Goal: Use online tool/utility: Utilize a website feature to perform a specific function

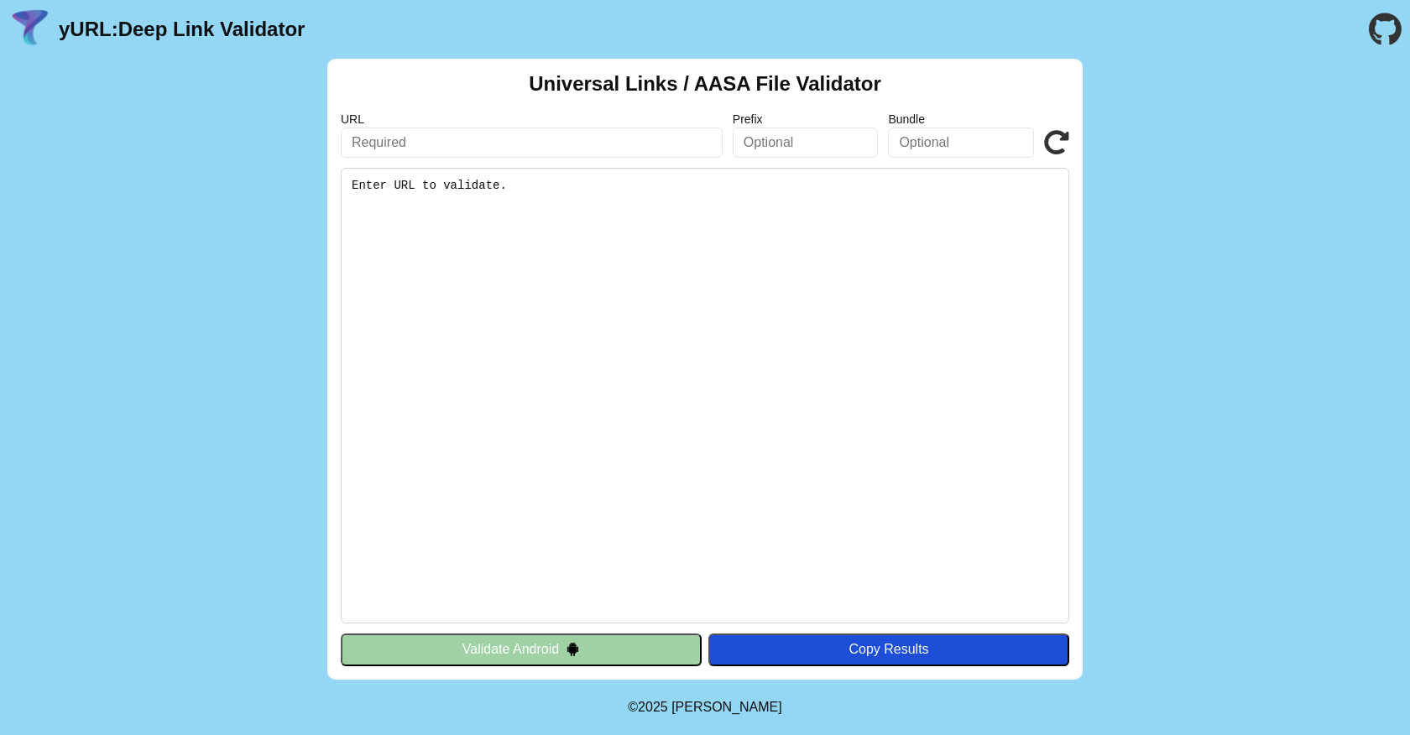
click at [418, 151] on input "text" at bounding box center [532, 143] width 382 height 30
paste input "[URL][DOMAIN_NAME]"
type input "[URL][DOMAIN_NAME]"
click at [774, 301] on pre "Enter URL to validate." at bounding box center [705, 396] width 729 height 456
click at [446, 191] on pre "Enter URL to validate." at bounding box center [705, 396] width 729 height 456
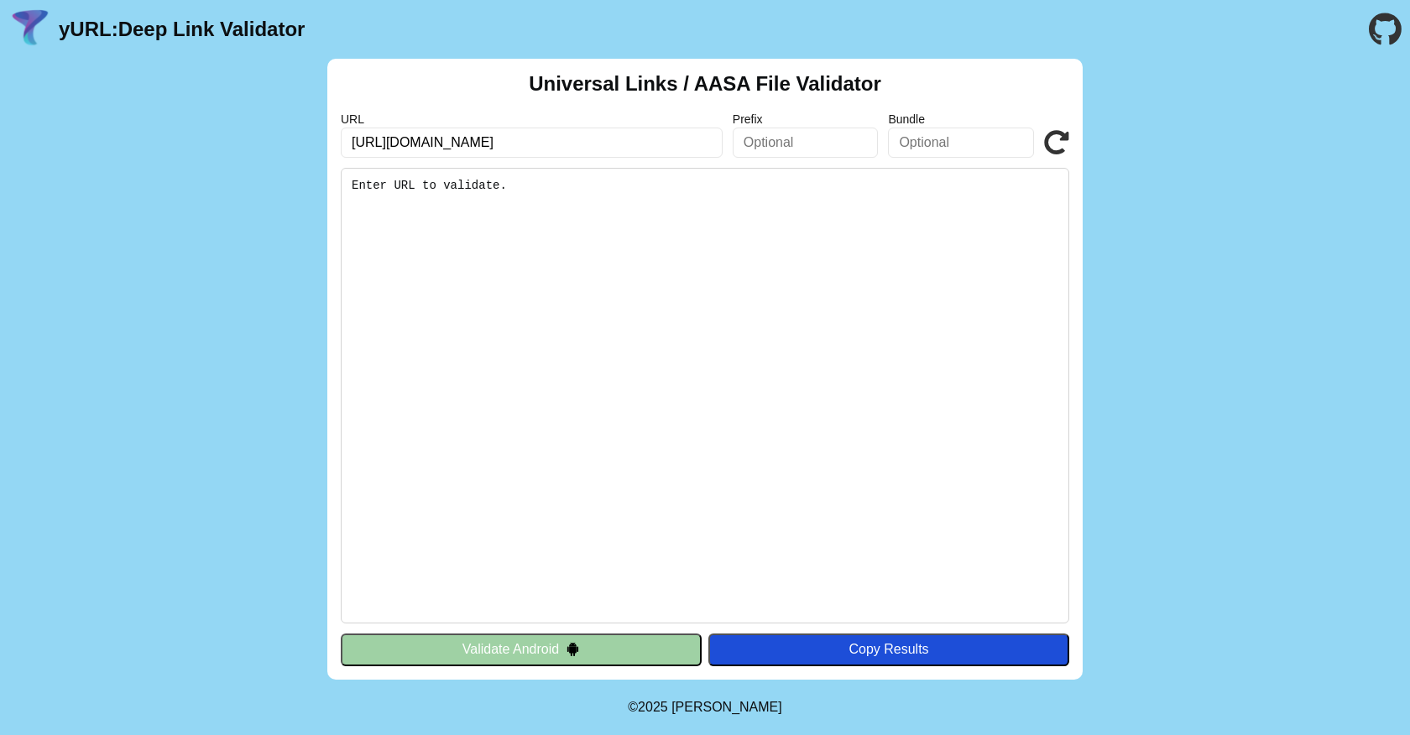
click at [617, 649] on button "Validate Android" at bounding box center [521, 650] width 361 height 32
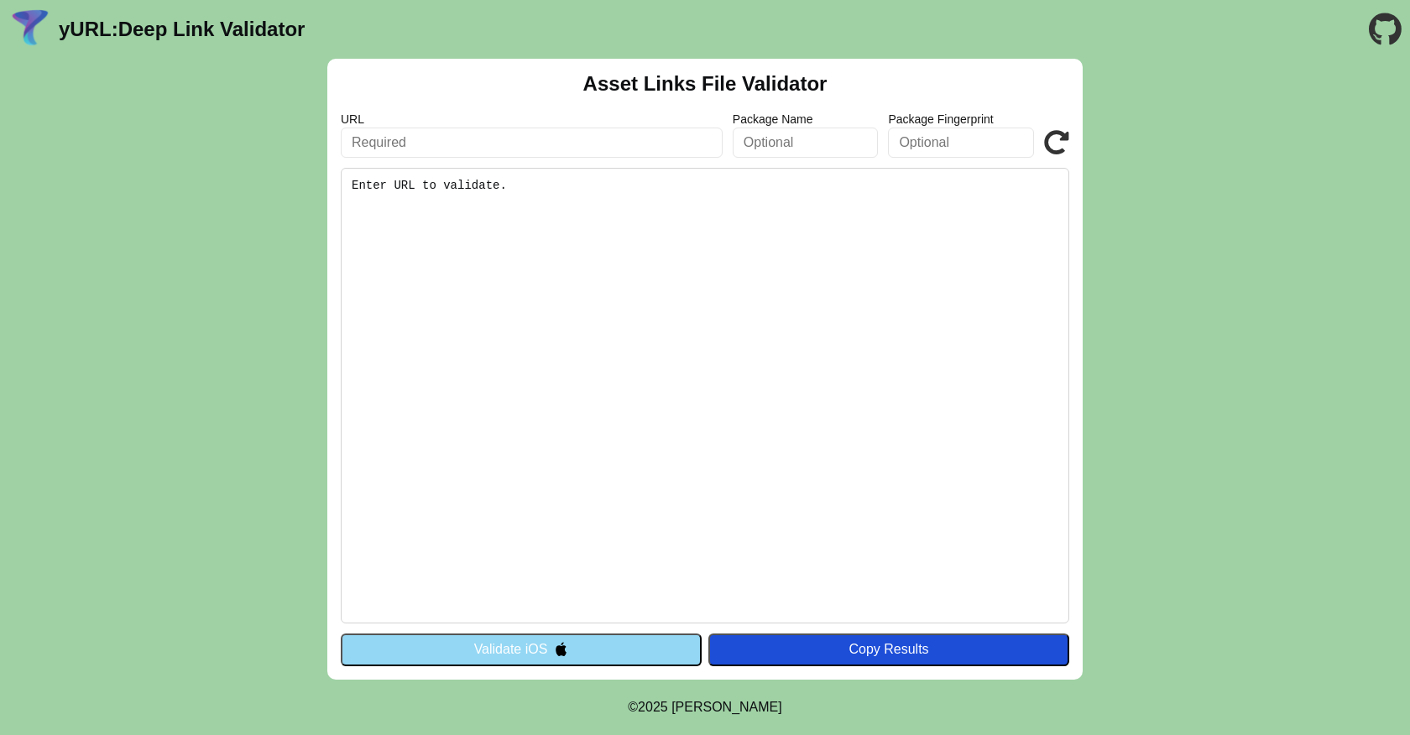
click at [484, 249] on pre "Enter URL to validate." at bounding box center [705, 396] width 729 height 456
click at [586, 152] on input "text" at bounding box center [532, 143] width 382 height 30
paste input "[URL][DOMAIN_NAME]"
type input "[URL][DOMAIN_NAME]"
click at [568, 514] on pre "Enter URL to validate." at bounding box center [705, 396] width 729 height 456
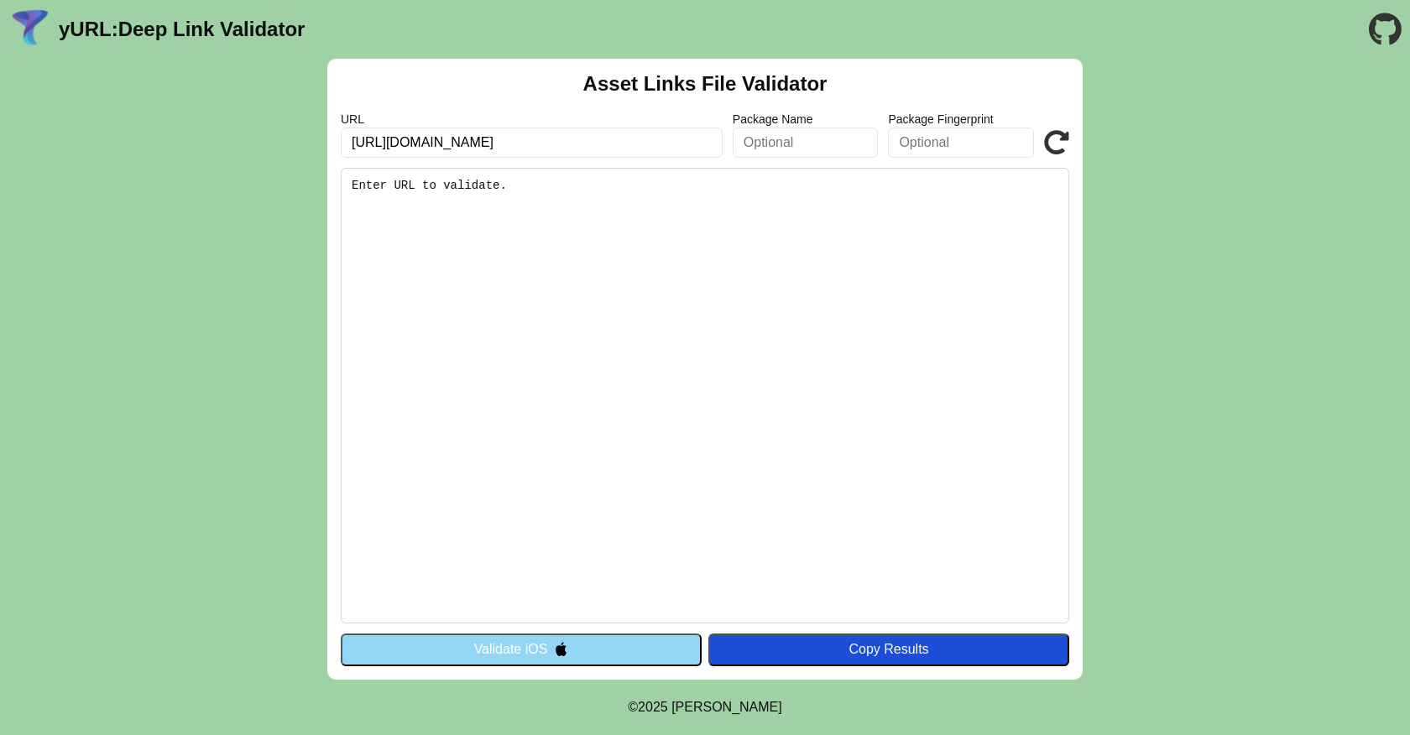
click at [519, 641] on button "Validate iOS" at bounding box center [521, 650] width 361 height 32
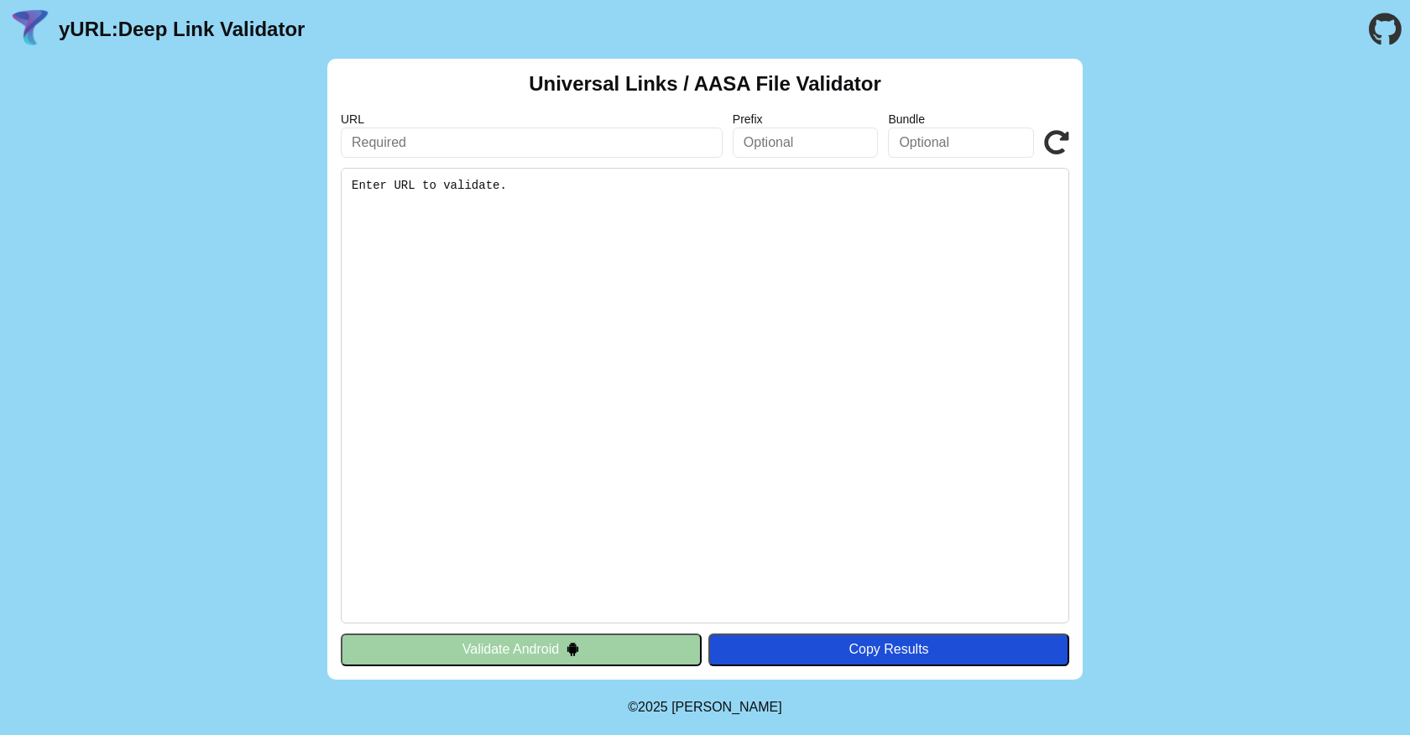
click at [679, 224] on pre "Enter URL to validate." at bounding box center [705, 396] width 729 height 456
click at [518, 655] on button "Validate Android" at bounding box center [521, 650] width 361 height 32
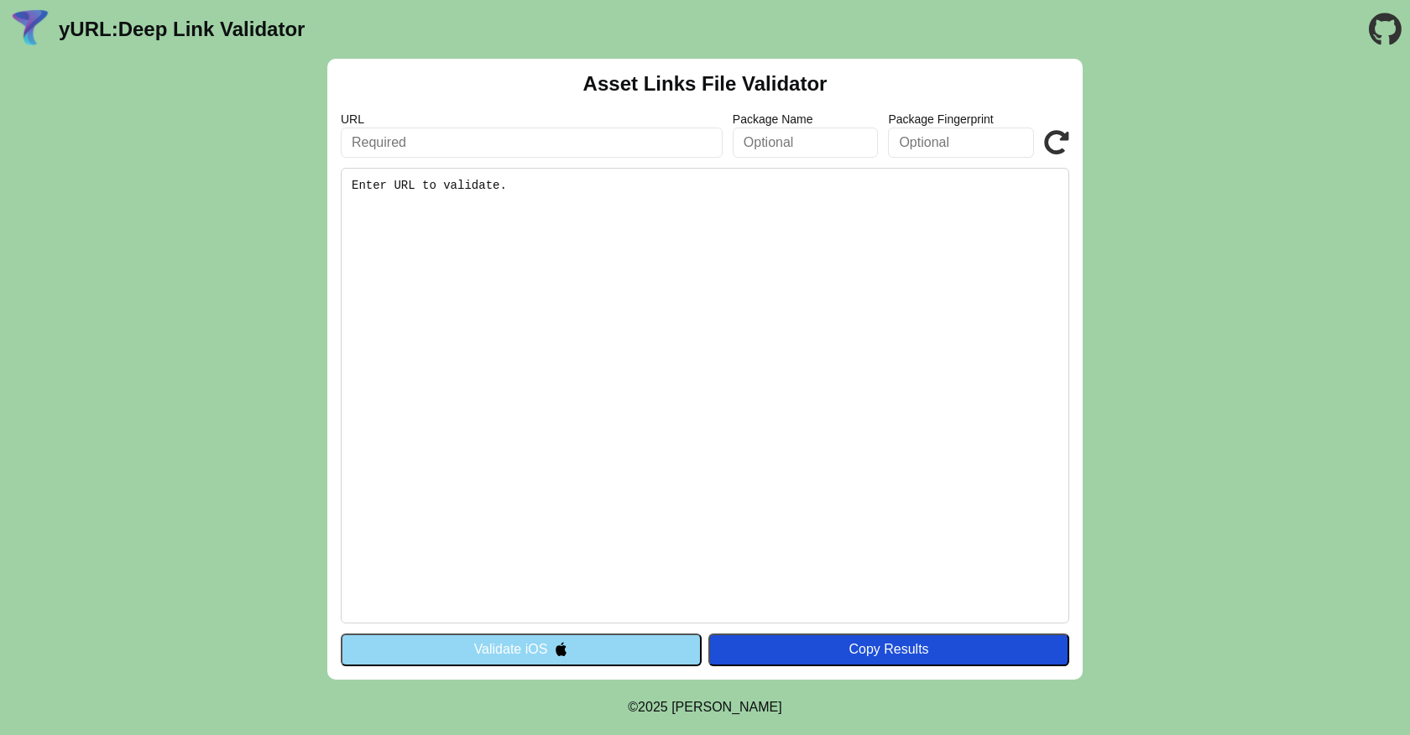
click at [629, 437] on pre "Enter URL to validate." at bounding box center [705, 396] width 729 height 456
click at [531, 147] on input "text" at bounding box center [532, 143] width 382 height 30
paste input "[URL][DOMAIN_NAME]"
type input "[URL][DOMAIN_NAME]"
click button "Validate" at bounding box center [0, 0] width 0 height 0
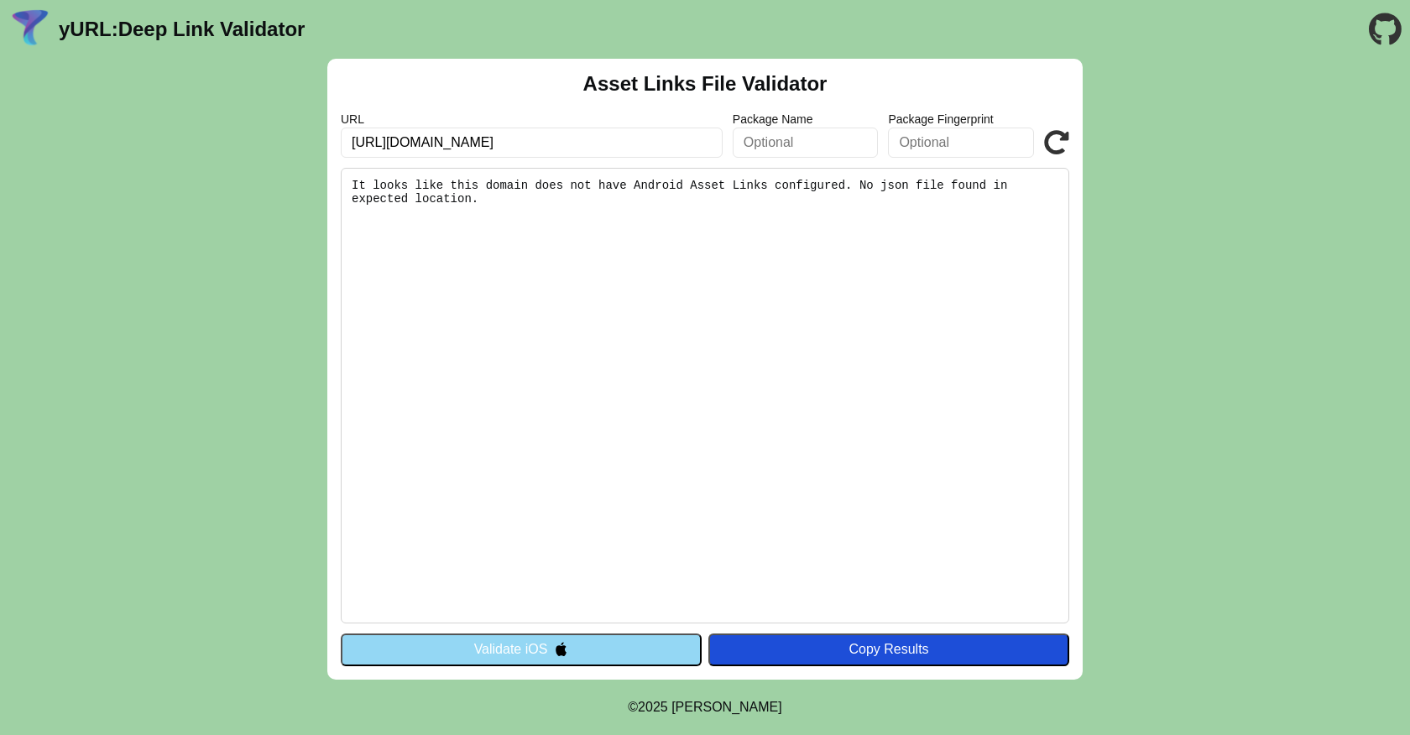
click at [557, 207] on pre "It looks like this domain does not have Android Asset Links configured. No json…" at bounding box center [705, 396] width 729 height 456
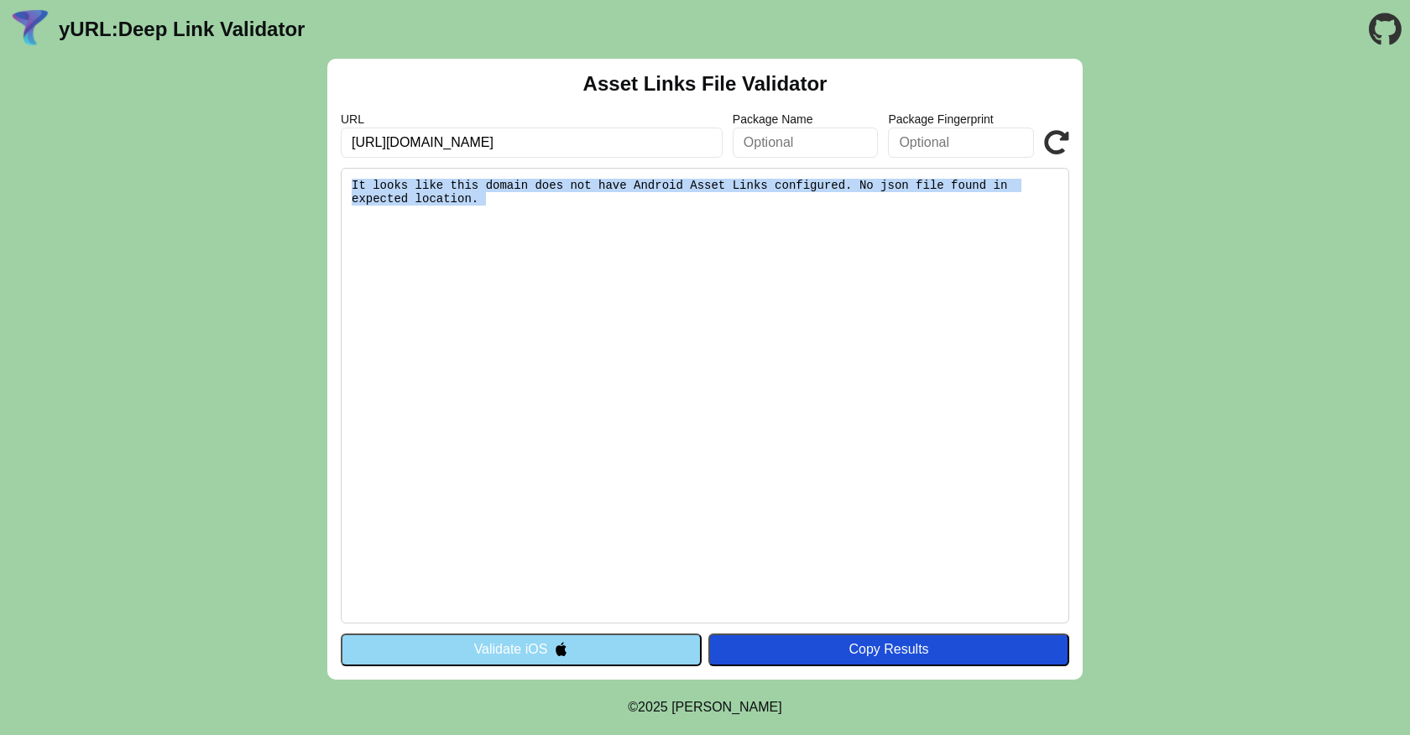
click at [557, 207] on pre "It looks like this domain does not have Android Asset Links configured. No json…" at bounding box center [705, 396] width 729 height 456
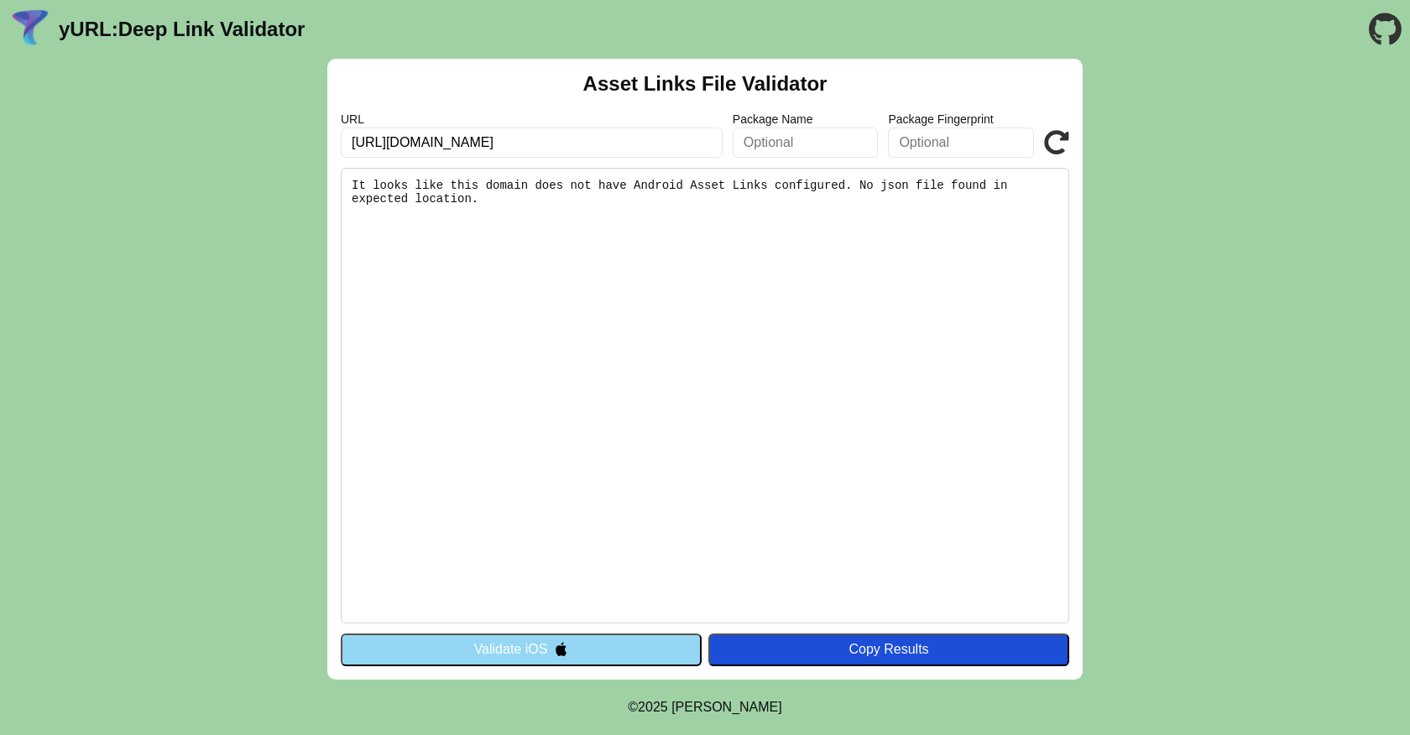
click at [560, 256] on pre "It looks like this domain does not have Android Asset Links configured. No json…" at bounding box center [705, 396] width 729 height 456
click at [627, 252] on pre "It looks like this domain does not have Android Asset Links configured. No json…" at bounding box center [705, 396] width 729 height 456
click at [506, 651] on button "Validate iOS" at bounding box center [521, 650] width 361 height 32
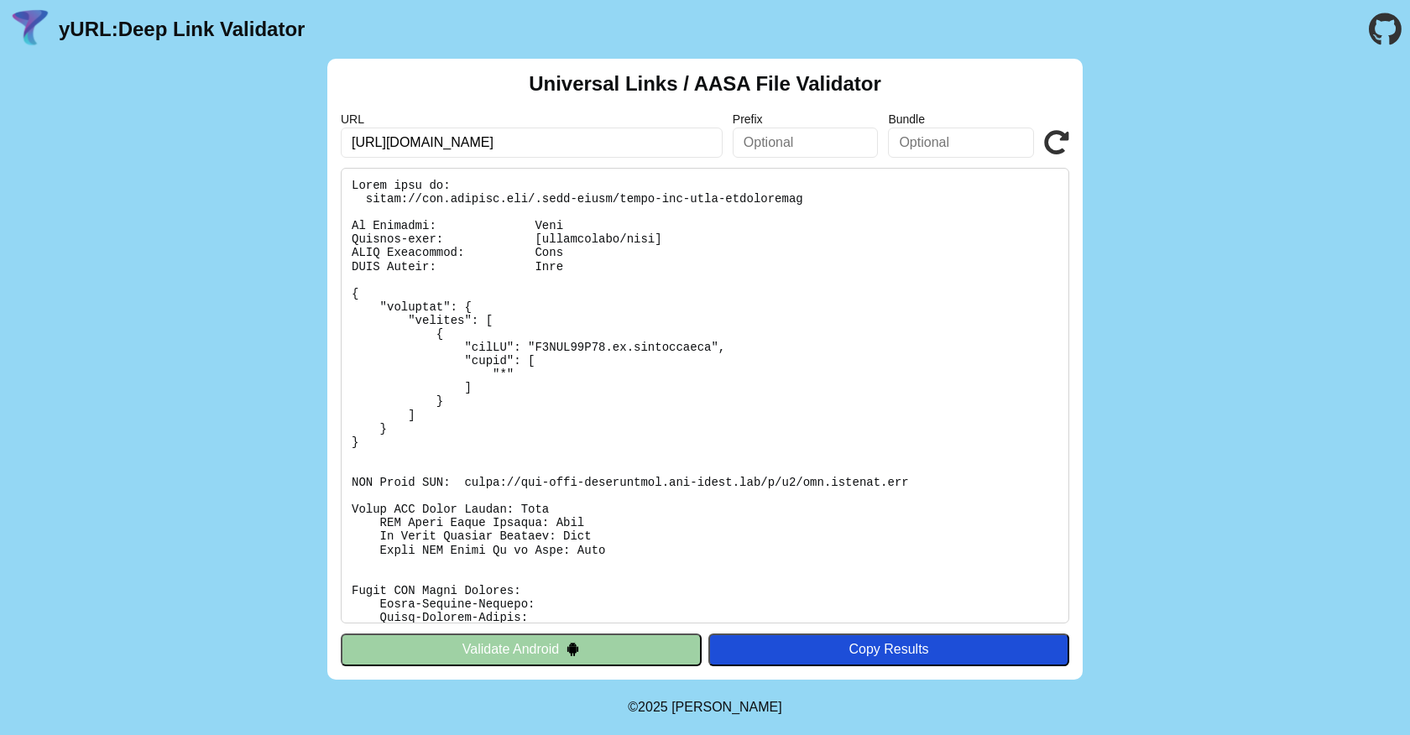
click at [518, 158] on div "Universal Links / AASA File Validator URL [URL][DOMAIN_NAME] Prefix Bundle Vali…" at bounding box center [704, 369] width 755 height 621
click at [539, 144] on input "[URL][DOMAIN_NAME]" at bounding box center [532, 143] width 382 height 30
click at [797, 325] on pre at bounding box center [705, 396] width 729 height 456
click at [597, 259] on pre at bounding box center [705, 396] width 729 height 456
click at [505, 239] on pre at bounding box center [705, 396] width 729 height 456
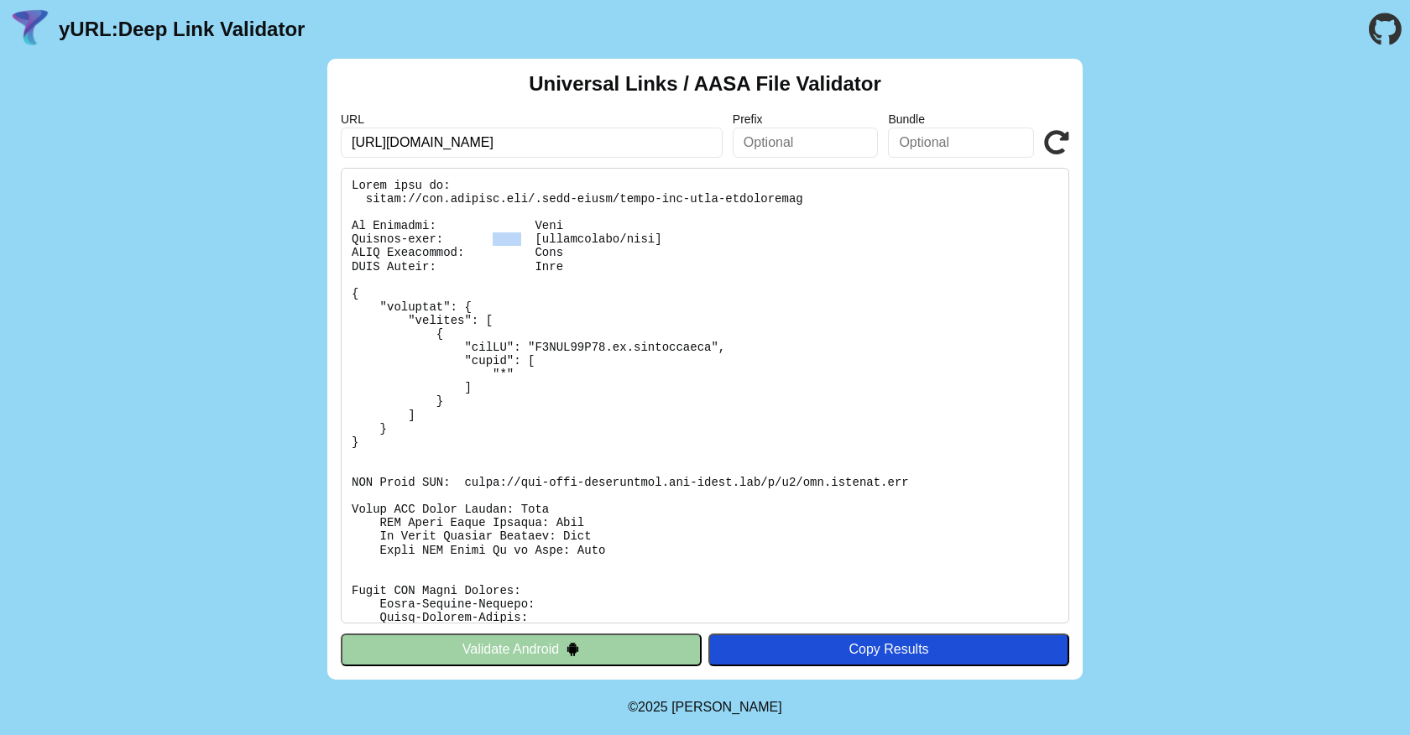
click at [505, 239] on pre at bounding box center [705, 396] width 729 height 456
click at [479, 315] on pre at bounding box center [705, 396] width 729 height 456
click at [449, 251] on pre at bounding box center [705, 396] width 729 height 456
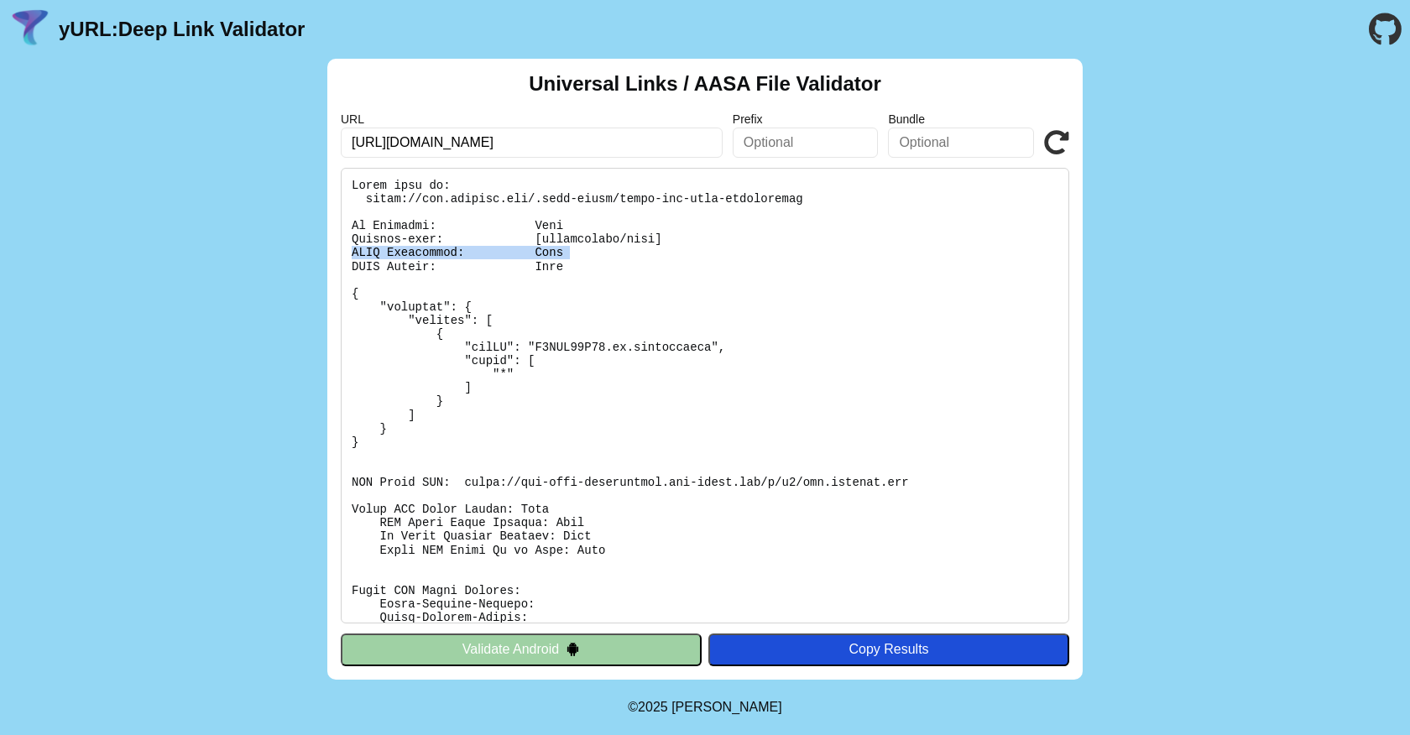
click at [449, 251] on pre at bounding box center [705, 396] width 729 height 456
click at [435, 253] on pre at bounding box center [705, 396] width 729 height 456
click at [435, 266] on pre at bounding box center [705, 396] width 729 height 456
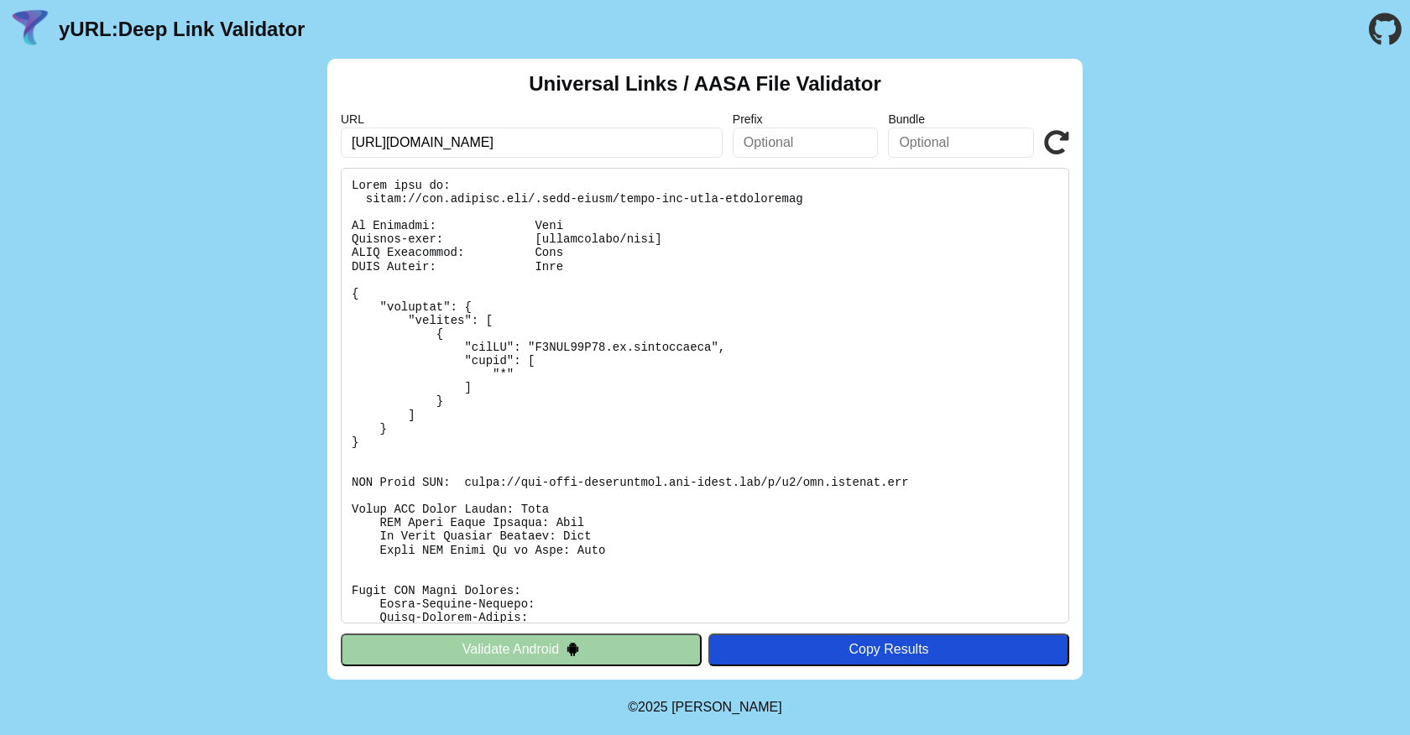
click at [535, 377] on pre at bounding box center [705, 396] width 729 height 456
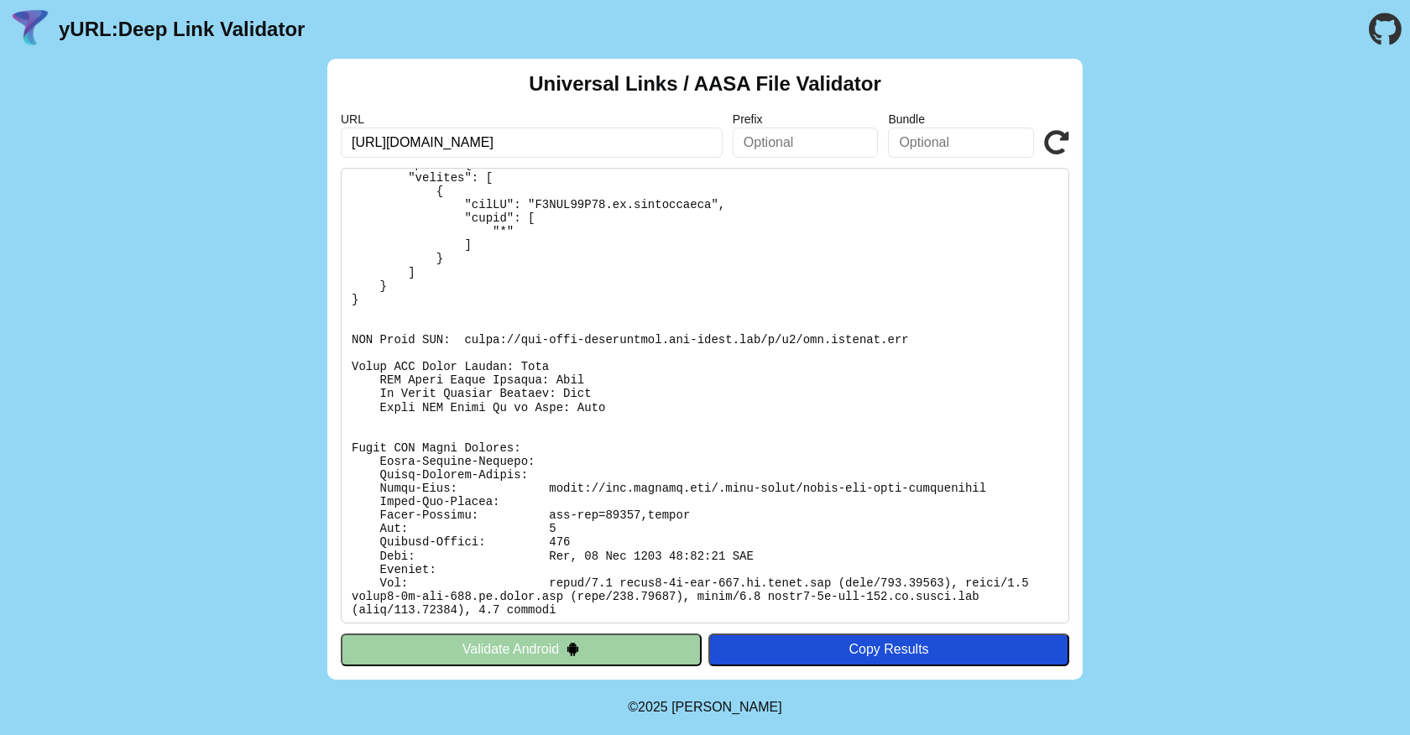
scroll to position [147, 0]
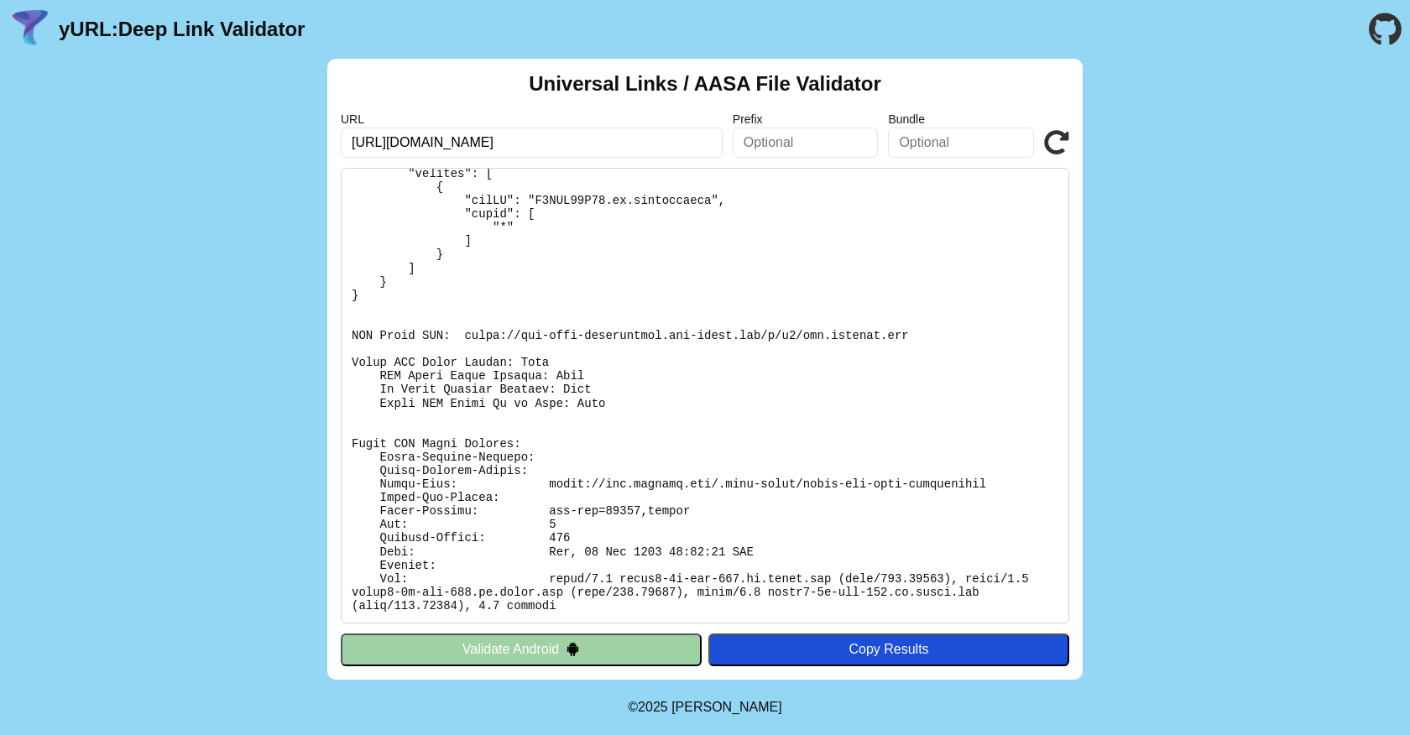
click at [592, 482] on pre at bounding box center [705, 396] width 729 height 456
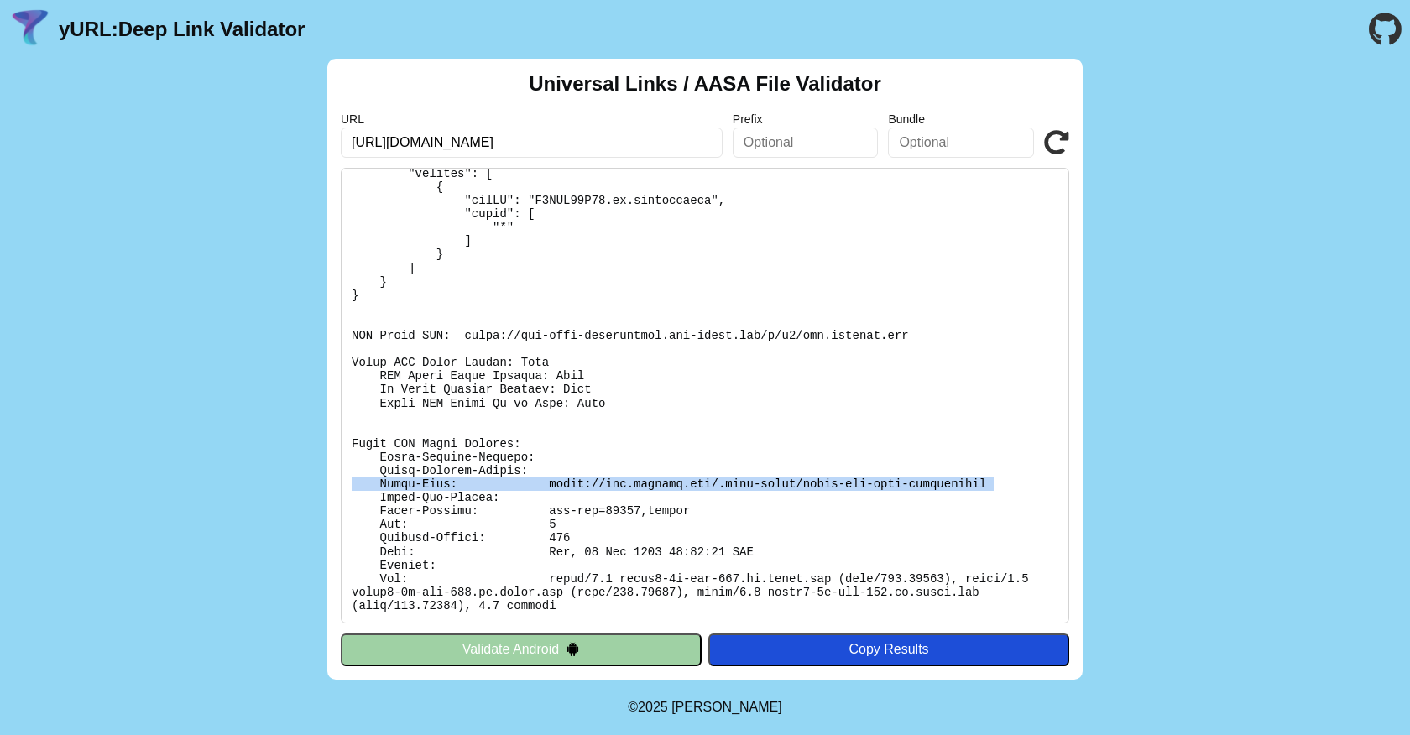
click at [592, 482] on pre at bounding box center [705, 396] width 729 height 456
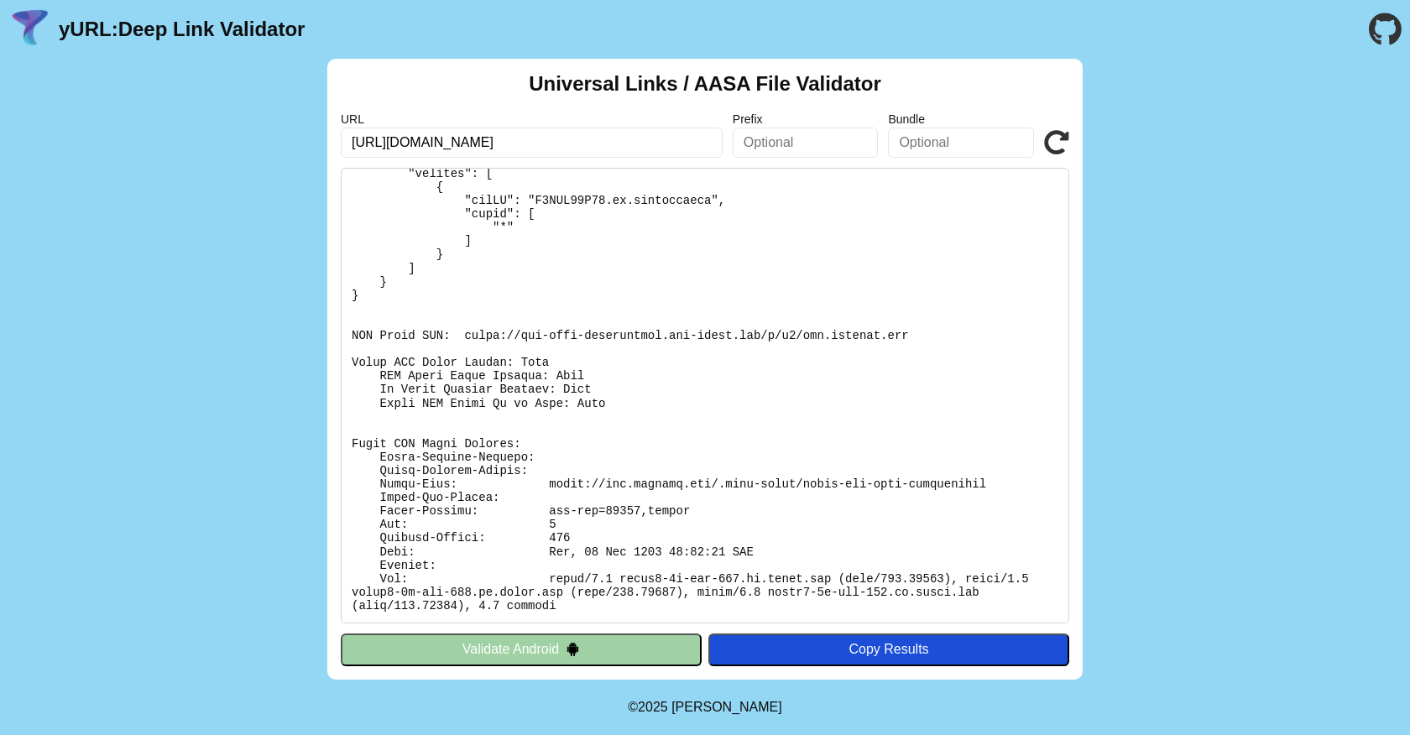
click at [583, 567] on pre at bounding box center [705, 396] width 729 height 456
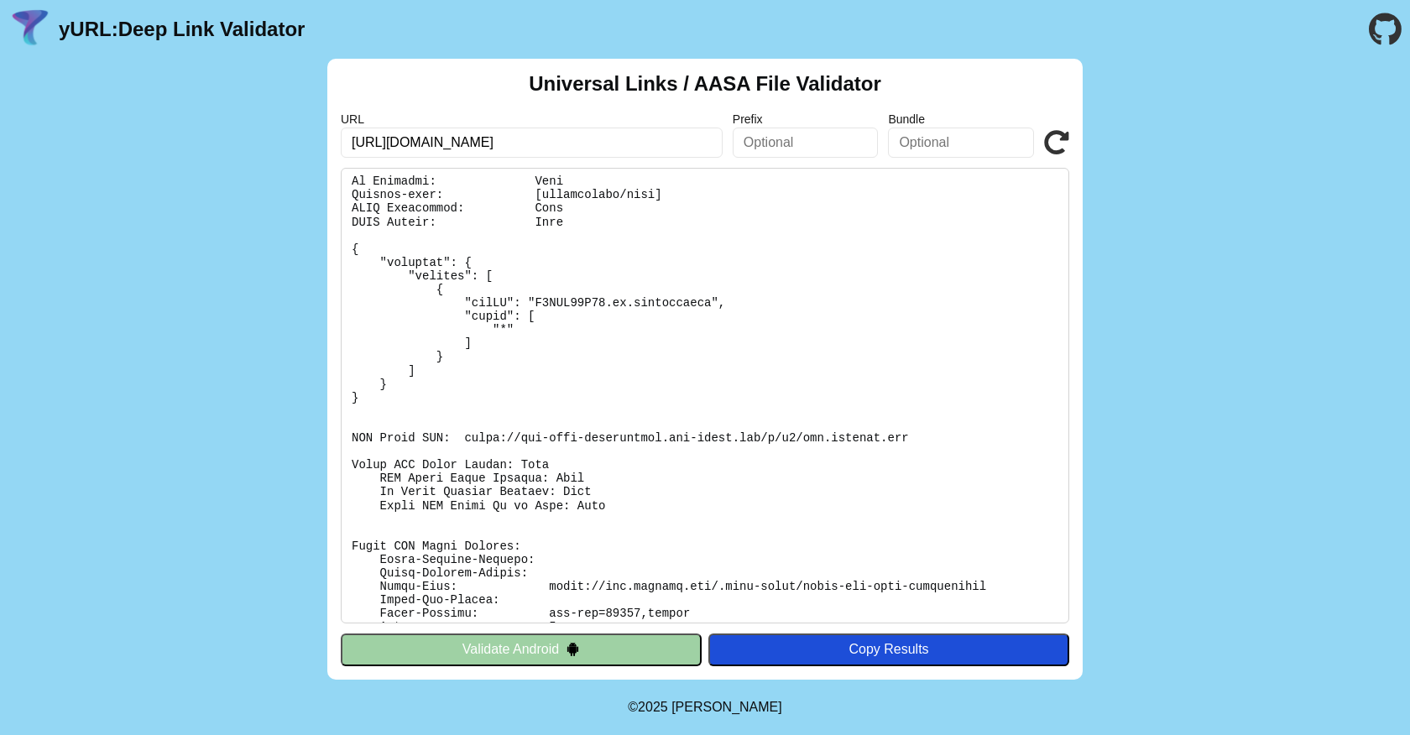
scroll to position [0, 0]
